Goal: Information Seeking & Learning: Learn about a topic

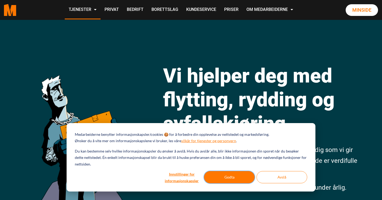
click at [229, 180] on button "Godta" at bounding box center [229, 177] width 51 height 12
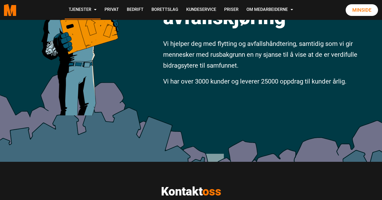
scroll to position [101, 0]
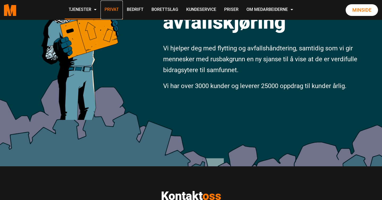
click at [112, 8] on link "Privat" at bounding box center [111, 10] width 22 height 19
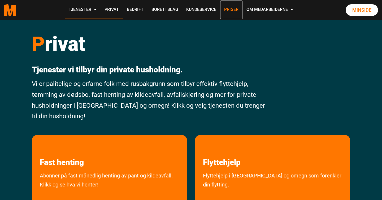
click at [231, 10] on link "Priser" at bounding box center [231, 10] width 22 height 19
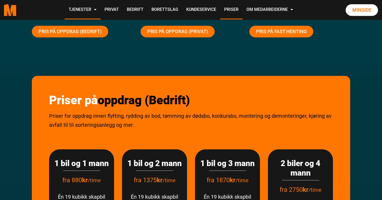
scroll to position [66, 0]
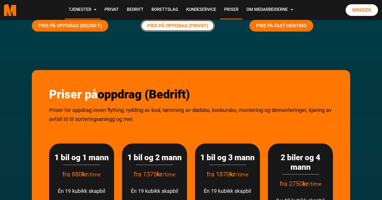
click at [166, 25] on link "Pris på oppdrag (Privat)" at bounding box center [177, 26] width 74 height 12
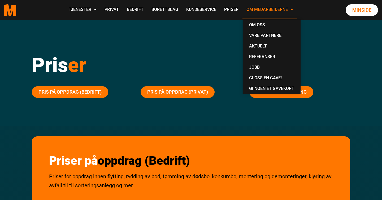
click at [258, 8] on link "Om Medarbeiderne" at bounding box center [269, 10] width 55 height 19
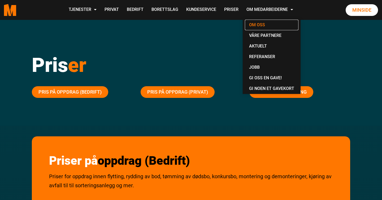
click at [256, 23] on link "Om oss" at bounding box center [272, 25] width 54 height 11
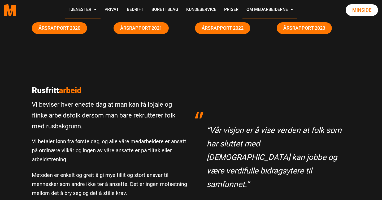
scroll to position [87, 0]
